Goal: Information Seeking & Learning: Learn about a topic

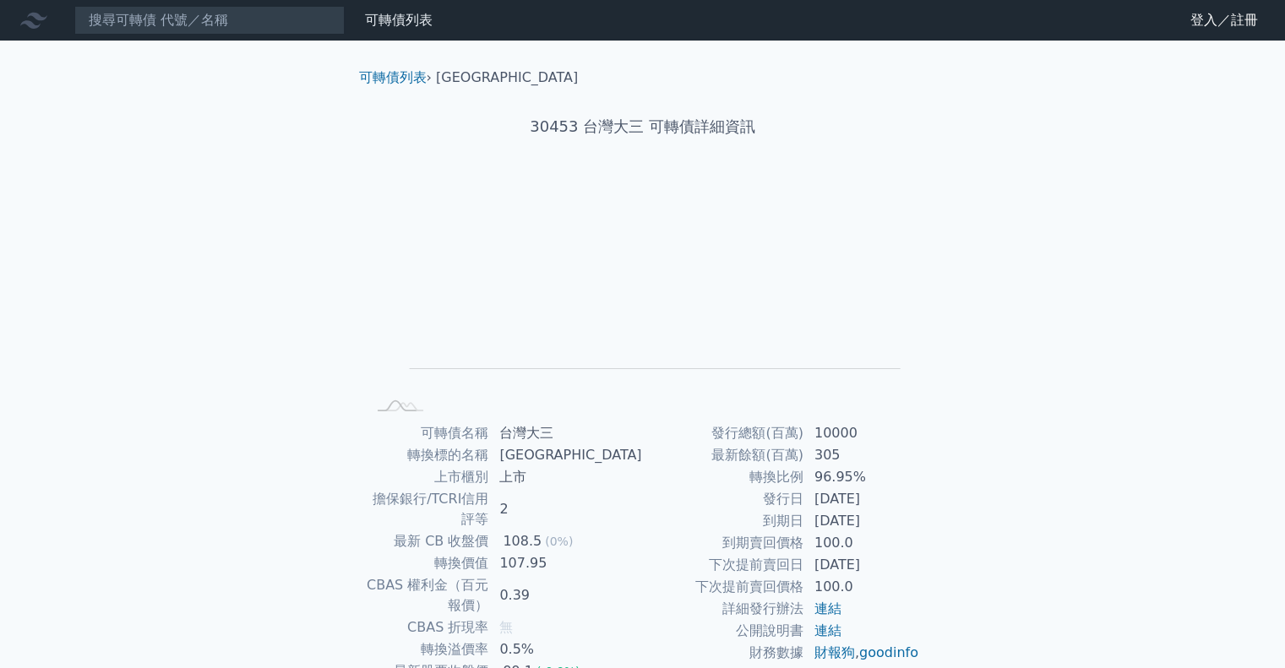
scroll to position [114, 0]
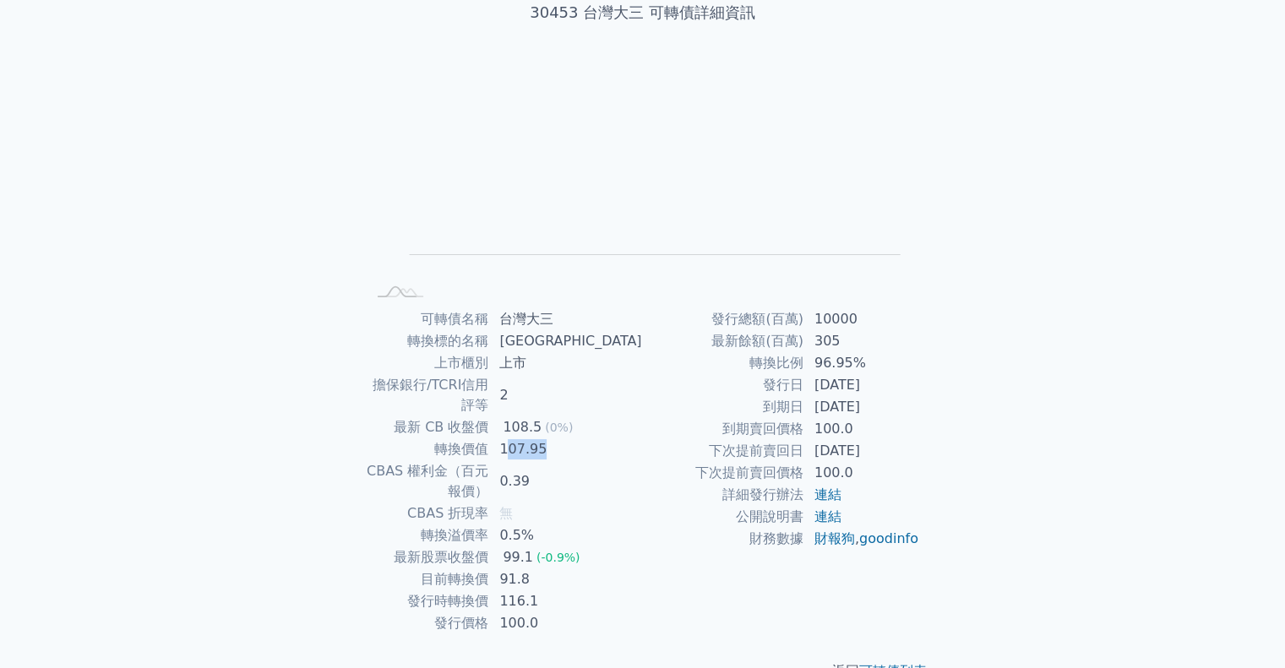
drag, startPoint x: 548, startPoint y: 428, endPoint x: 635, endPoint y: 434, distance: 87.2
click at [635, 438] on td "107.95" at bounding box center [565, 449] width 153 height 22
click at [652, 452] on td "下次提前賣回日" at bounding box center [723, 451] width 161 height 22
drag, startPoint x: 524, startPoint y: 425, endPoint x: 486, endPoint y: 392, distance: 50.3
click at [486, 392] on tbody "可轉債名稱 台灣大三 轉換標的名稱 [GEOGRAPHIC_DATA] 上市櫃別 上市 擔保銀行/TCRI信用評等 2 最新 CB 收盤價 108.5 (0%…" at bounding box center [504, 471] width 277 height 326
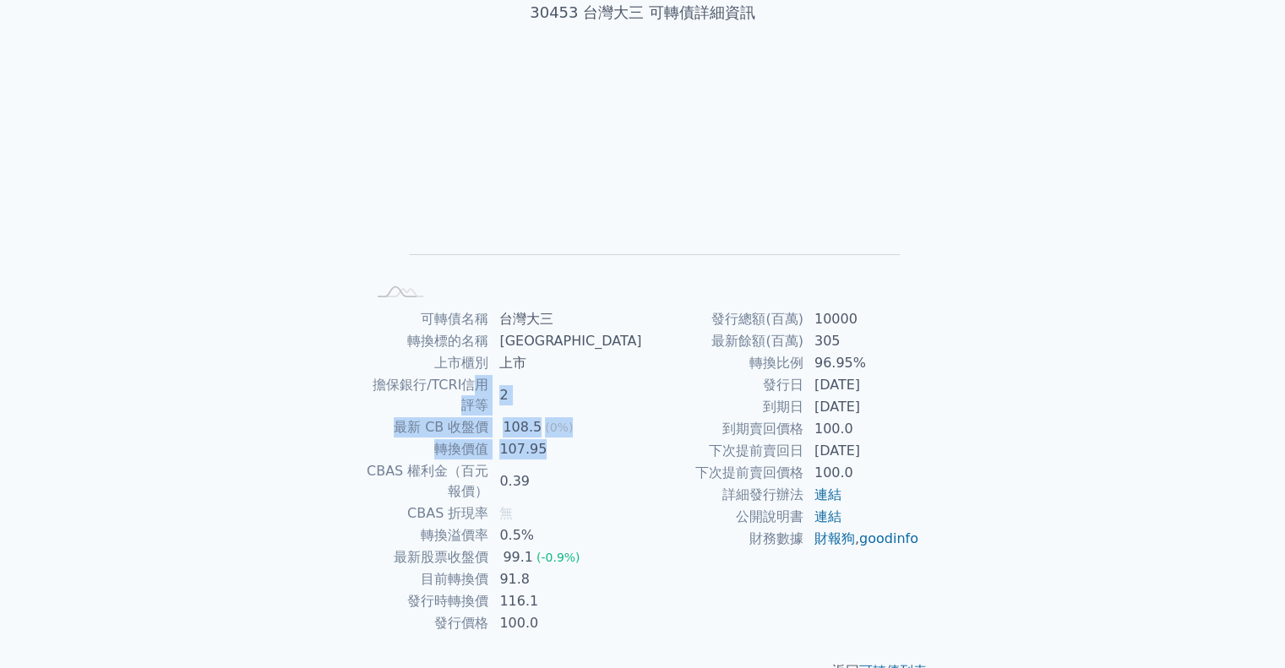
click at [549, 438] on td "107.95" at bounding box center [565, 449] width 153 height 22
drag, startPoint x: 588, startPoint y: 430, endPoint x: 534, endPoint y: 411, distance: 57.2
click at [534, 411] on tbody "可轉債名稱 台灣大三 轉換標的名稱 [GEOGRAPHIC_DATA] 上市櫃別 上市 擔保銀行/TCRI信用評等 2 最新 CB 收盤價 108.5 (0%…" at bounding box center [504, 471] width 277 height 326
click at [545, 417] on div "108.5" at bounding box center [522, 427] width 46 height 20
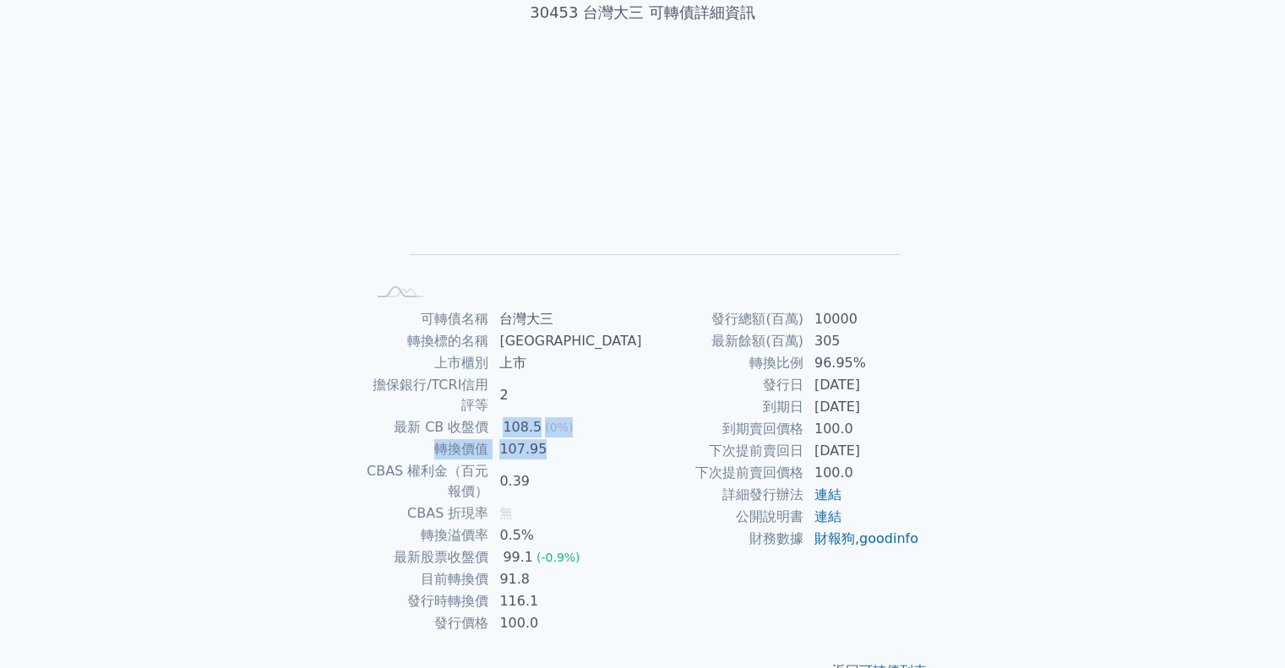
click at [594, 438] on td "107.95" at bounding box center [565, 449] width 153 height 22
drag, startPoint x: 595, startPoint y: 405, endPoint x: 534, endPoint y: 406, distance: 60.8
click at [534, 416] on td "108.5 (0%)" at bounding box center [565, 427] width 153 height 22
click at [478, 416] on td "最新 CB 收盤價" at bounding box center [428, 427] width 124 height 22
click at [267, 404] on div "可轉債列表 財務數據 可轉債列表 財務數據 登入／註冊 登入／註冊 可轉債列表 › 30453 台灣大三 30453 台灣大三 可轉債詳細資訊 Zoom Ou…" at bounding box center [642, 297] width 1285 height 823
